Goal: Ask a question

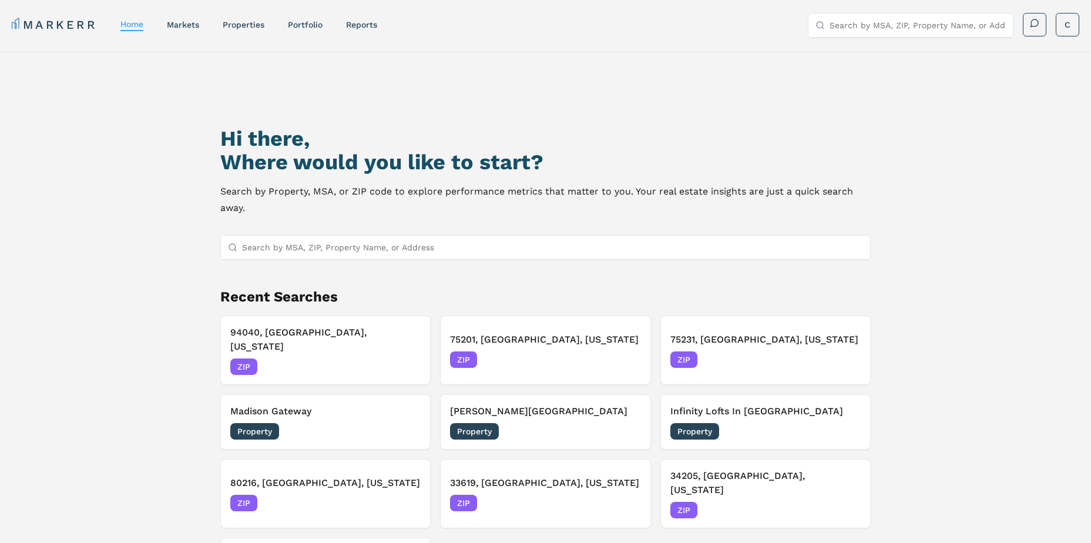
click at [193, 27] on link "markets" at bounding box center [183, 24] width 32 height 9
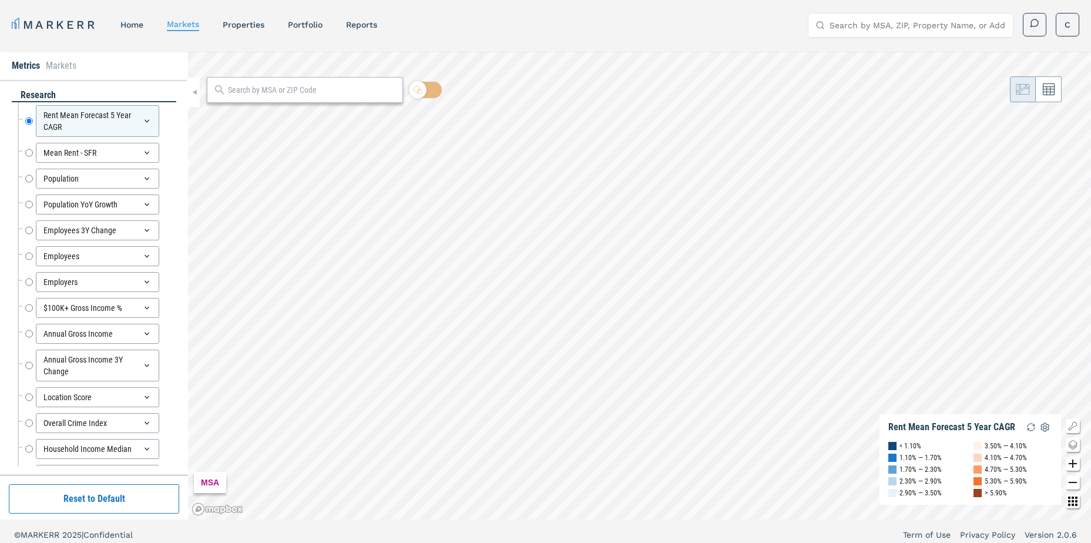
click at [249, 89] on input "text" at bounding box center [312, 90] width 169 height 12
type input "32771"
click at [259, 122] on div "32771, [GEOGRAPHIC_DATA], [US_STATE]" at bounding box center [284, 116] width 137 height 12
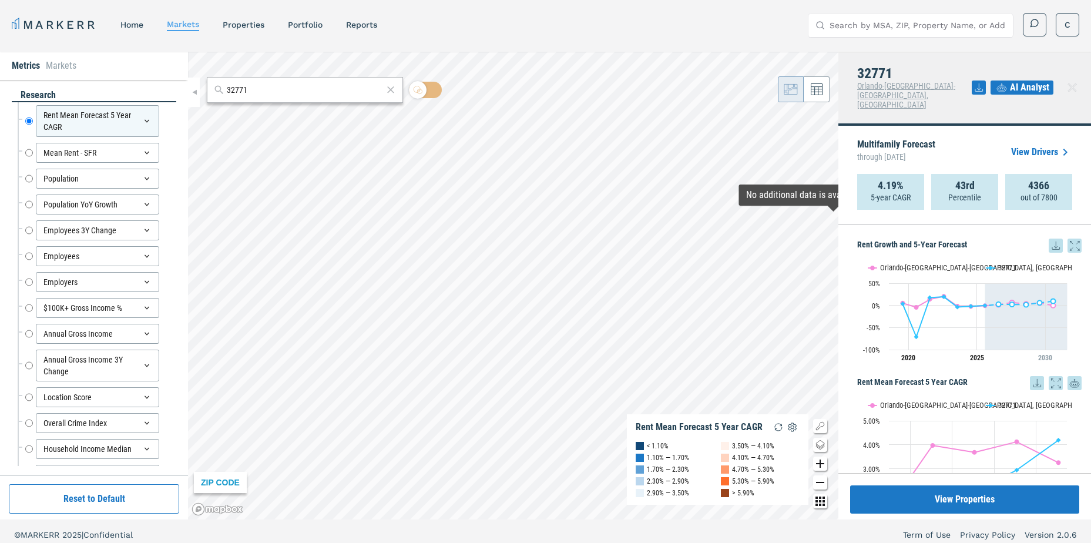
click at [1067, 239] on icon at bounding box center [1074, 246] width 14 height 14
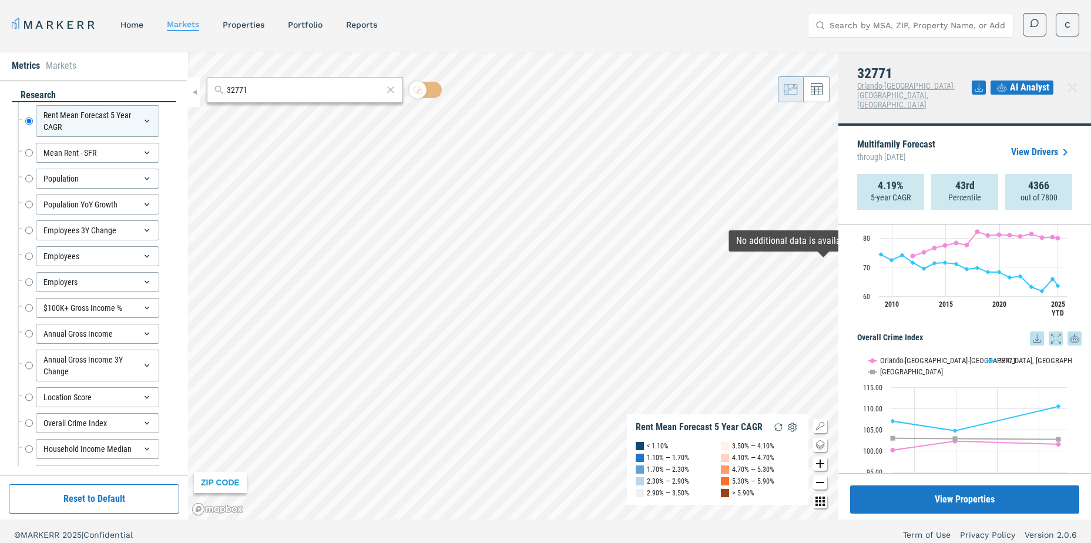
scroll to position [1939, 0]
